Goal: Information Seeking & Learning: Learn about a topic

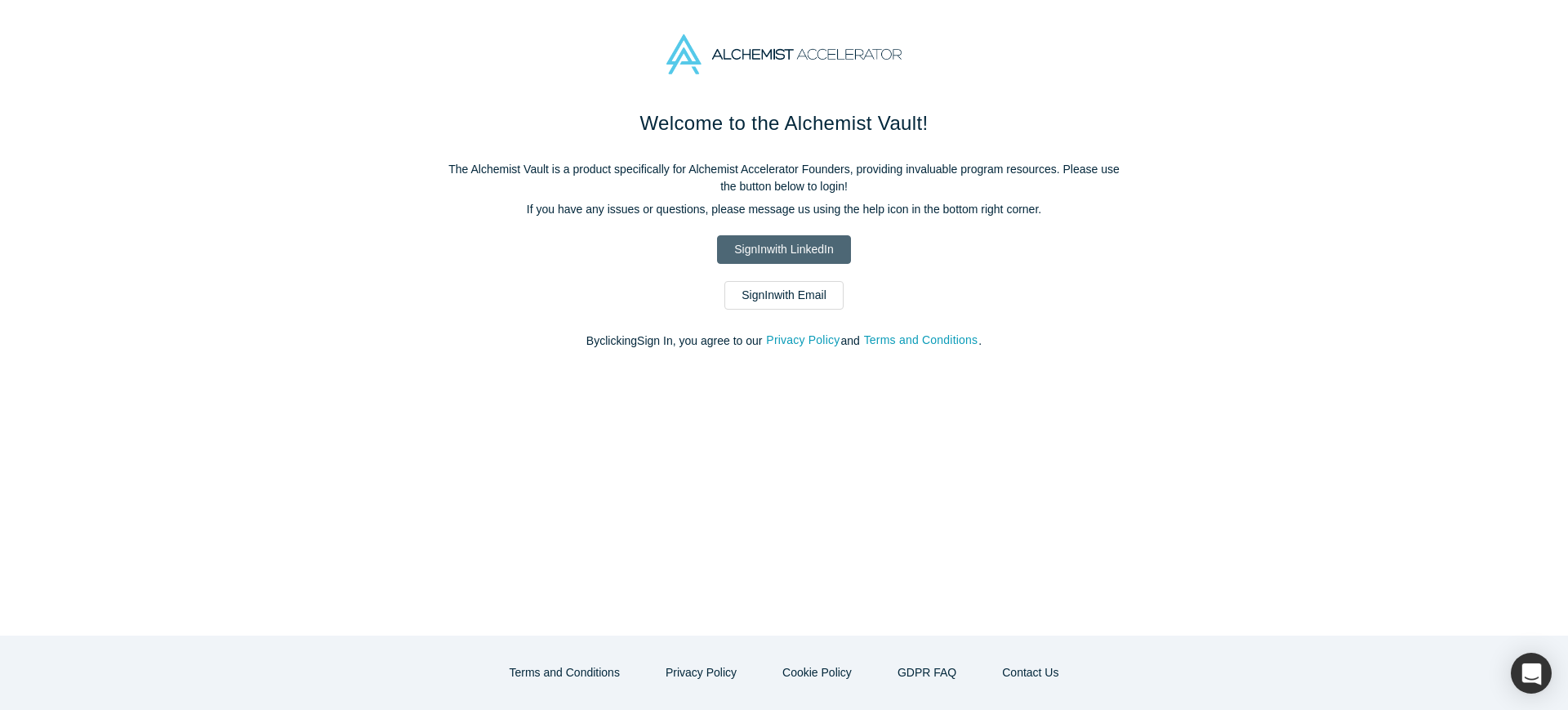
click at [787, 245] on link "Sign In with LinkedIn" at bounding box center [784, 249] width 133 height 29
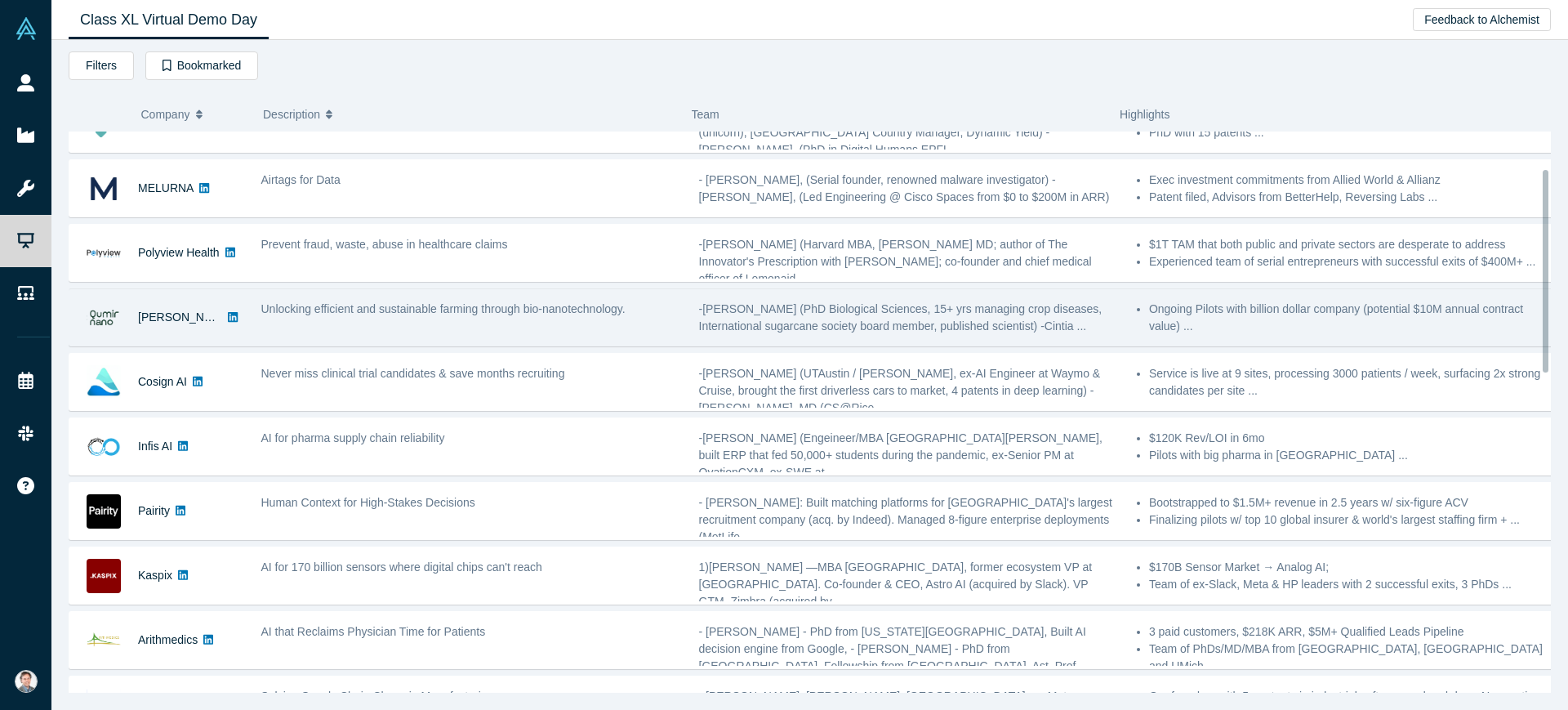
scroll to position [102, 0]
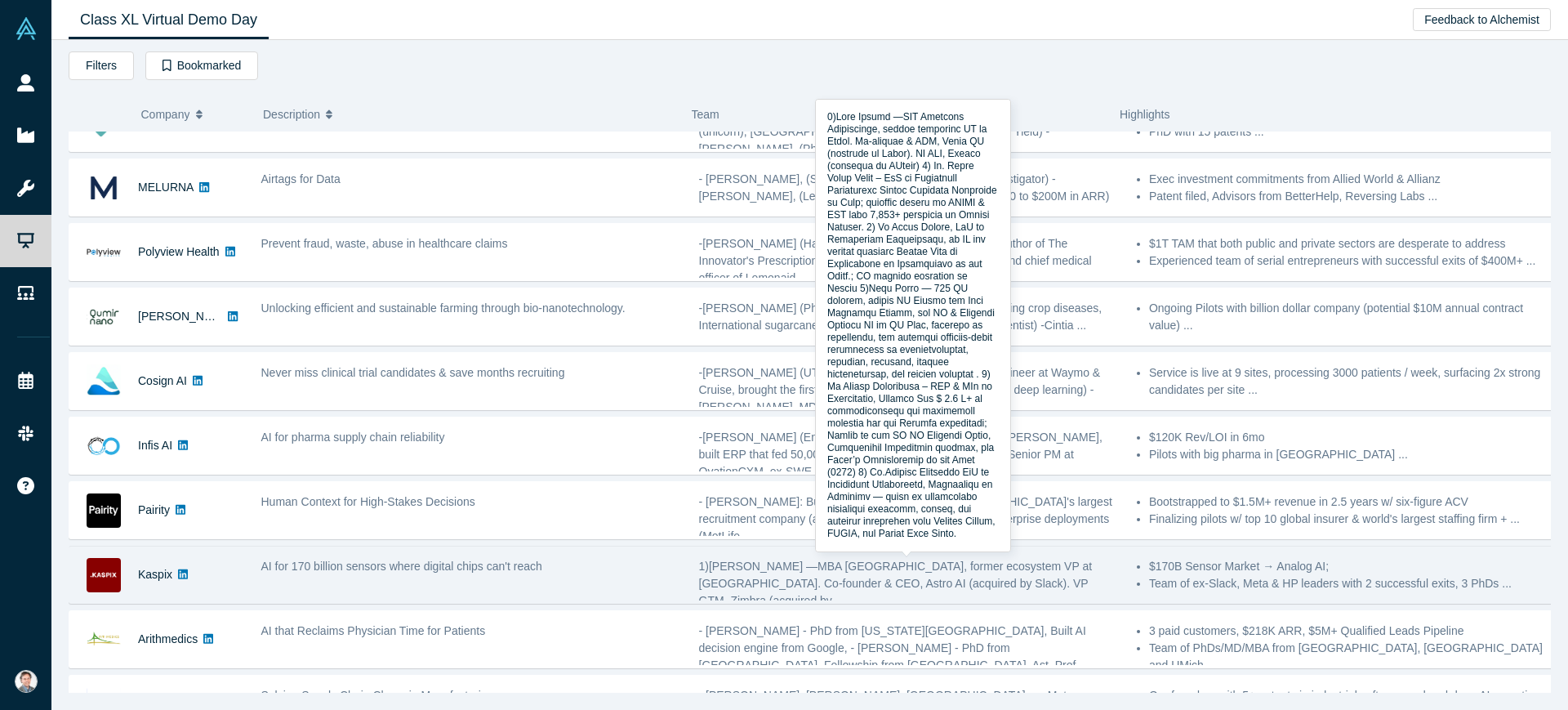
click at [887, 580] on span "1)[PERSON_NAME] —MBA [GEOGRAPHIC_DATA], former ecosystem VP at [GEOGRAPHIC_DATA…" at bounding box center [895, 583] width 393 height 47
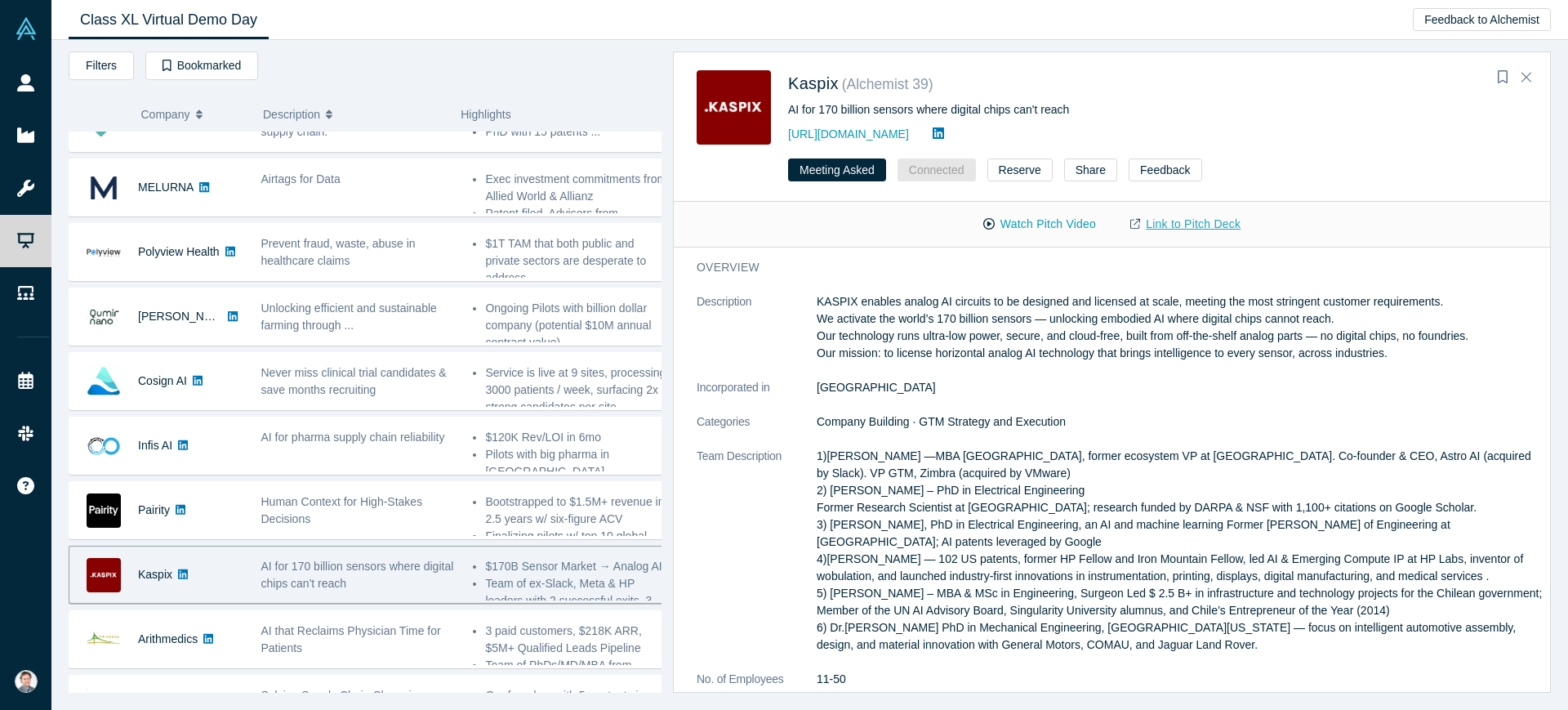
click at [1155, 220] on link "Link to Pitch Deck" at bounding box center [1185, 223] width 145 height 29
